Goal: Task Accomplishment & Management: Manage account settings

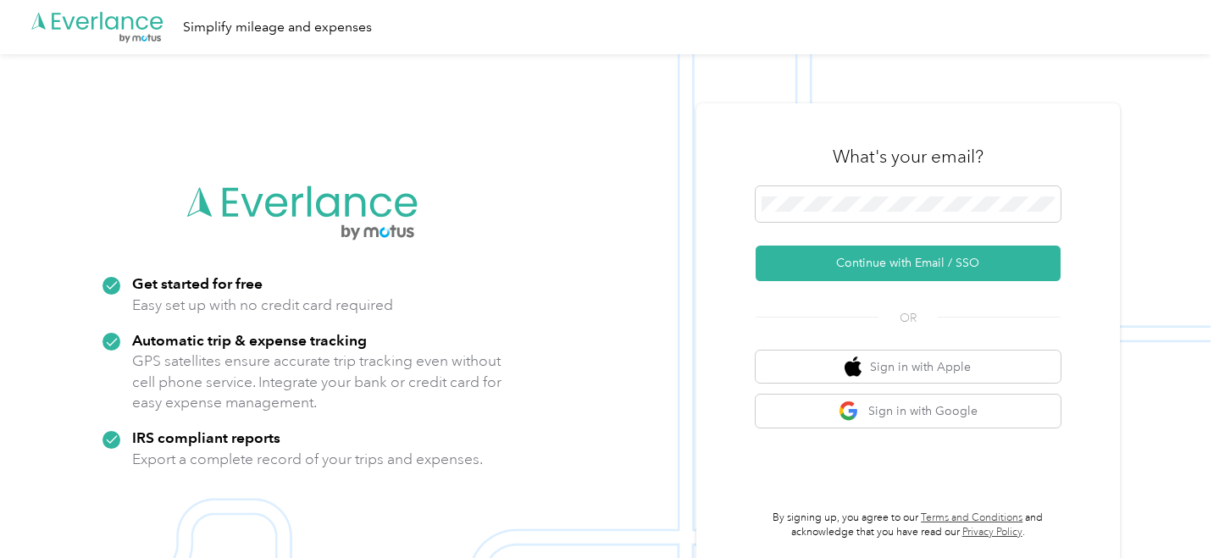
click at [856, 180] on div "What's your email?" at bounding box center [907, 156] width 305 height 59
click at [856, 193] on span at bounding box center [907, 204] width 305 height 36
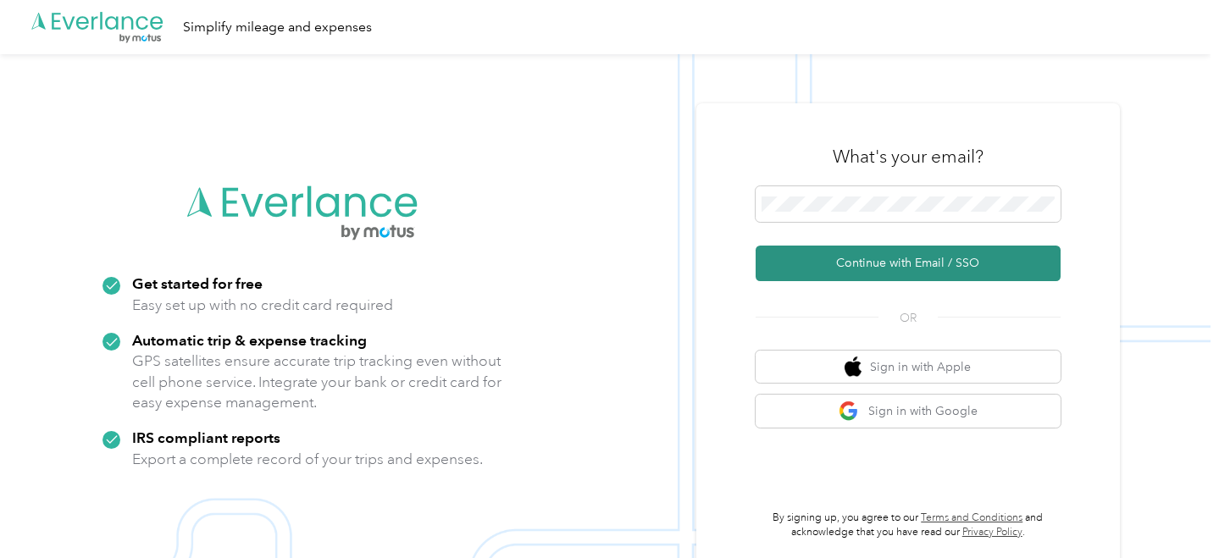
click at [836, 256] on button "Continue with Email / SSO" at bounding box center [907, 264] width 305 height 36
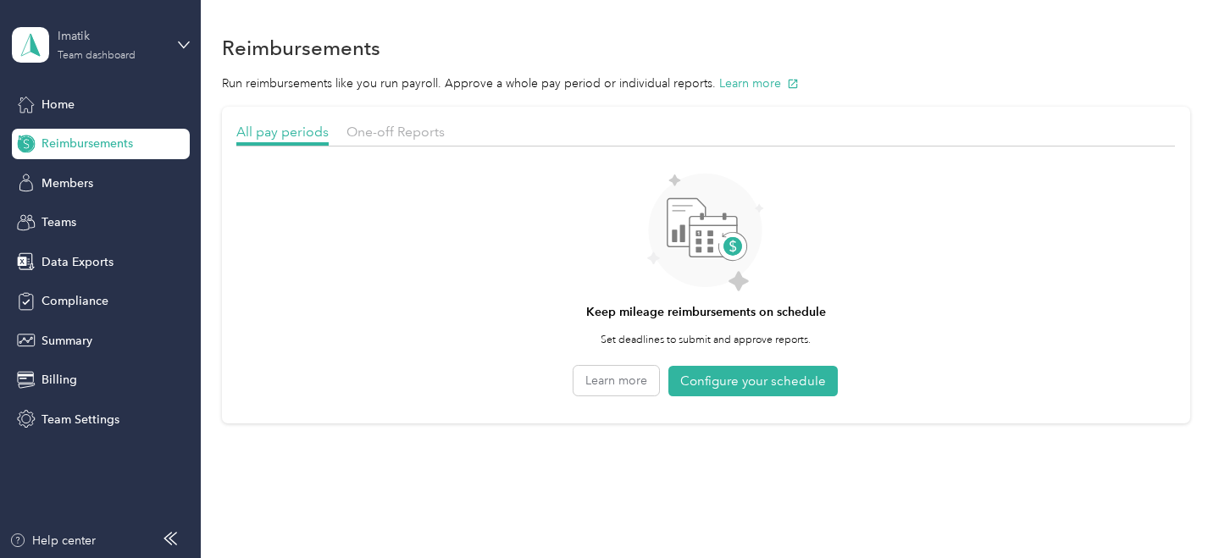
click at [146, 45] on div "Imatik Team dashboard" at bounding box center [111, 44] width 106 height 34
click at [344, 208] on div "Keep mileage reimbursements on schedule Set deadlines to submit and approve rep…" at bounding box center [705, 281] width 938 height 253
click at [58, 180] on span "Members" at bounding box center [67, 183] width 52 height 18
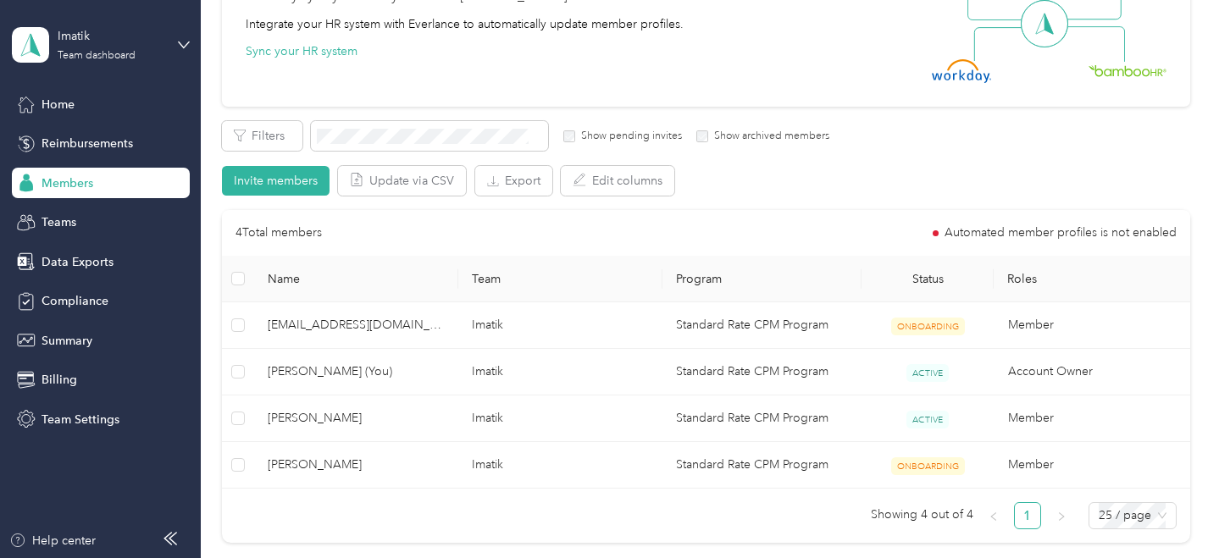
scroll to position [205, 0]
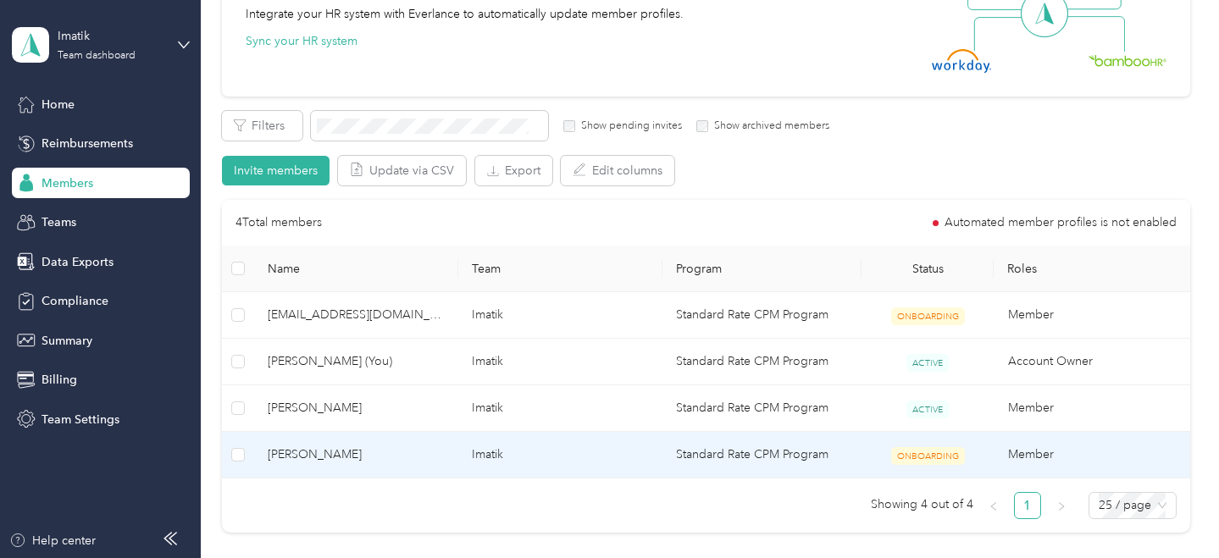
click at [370, 461] on span "[PERSON_NAME]" at bounding box center [356, 454] width 177 height 19
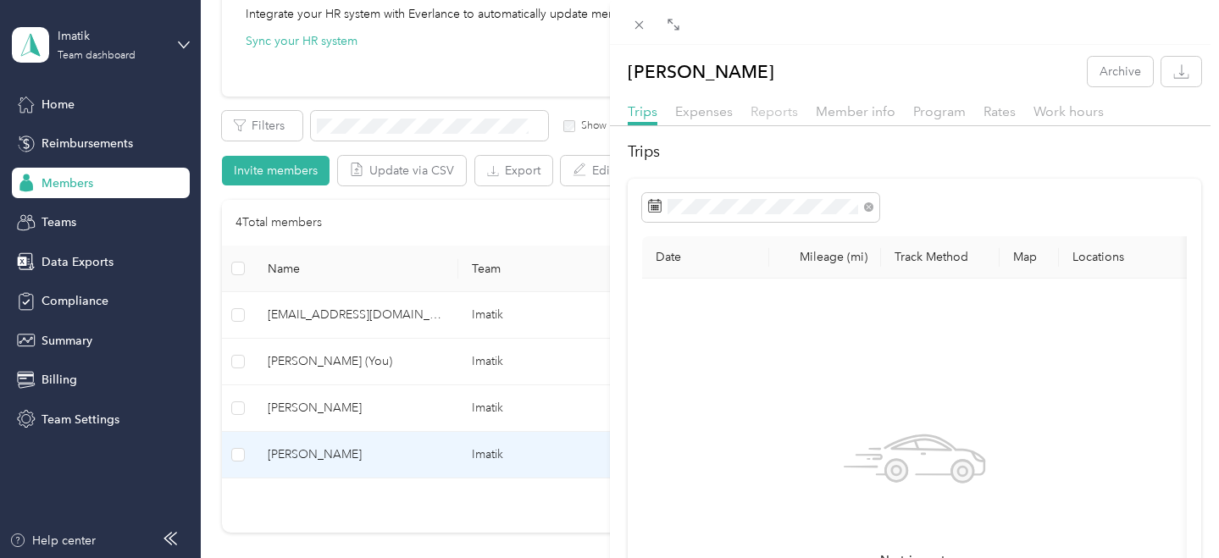
click at [758, 111] on span "Reports" at bounding box center [773, 111] width 47 height 16
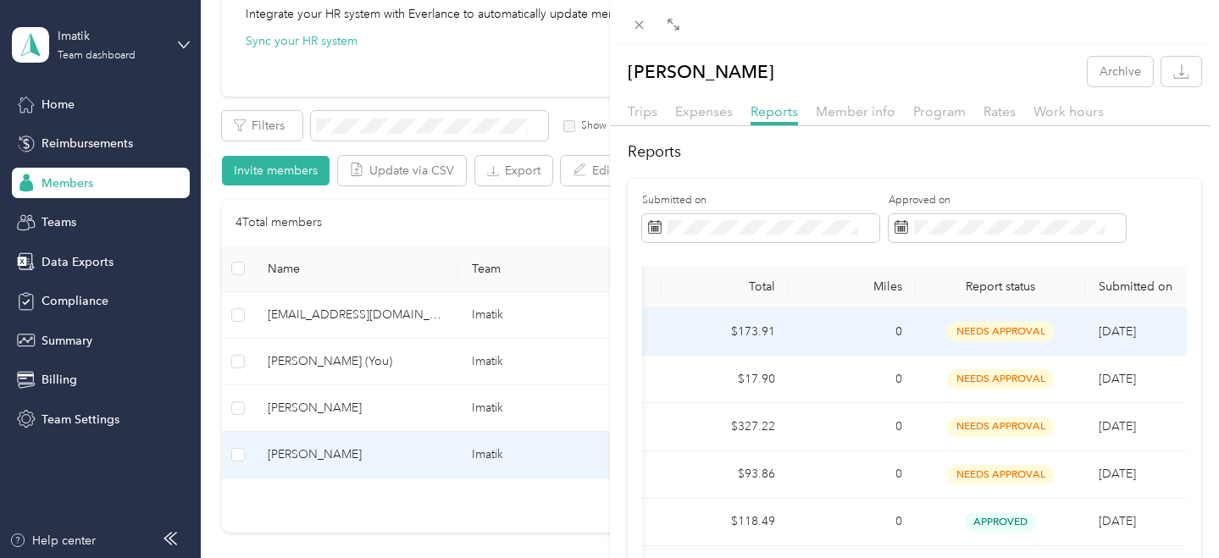
scroll to position [0, 192]
